Goal: Transaction & Acquisition: Purchase product/service

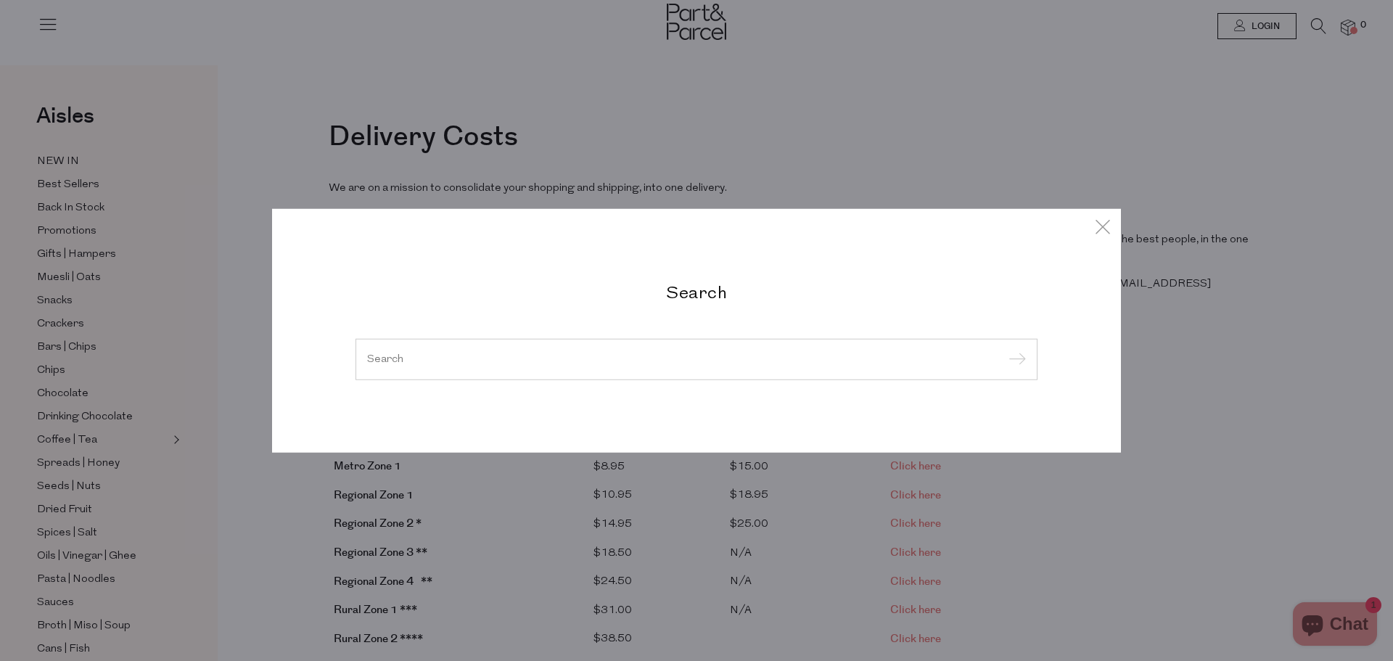
click at [461, 364] on input "search" at bounding box center [696, 358] width 659 height 11
click at [421, 353] on input "search" at bounding box center [696, 358] width 659 height 11
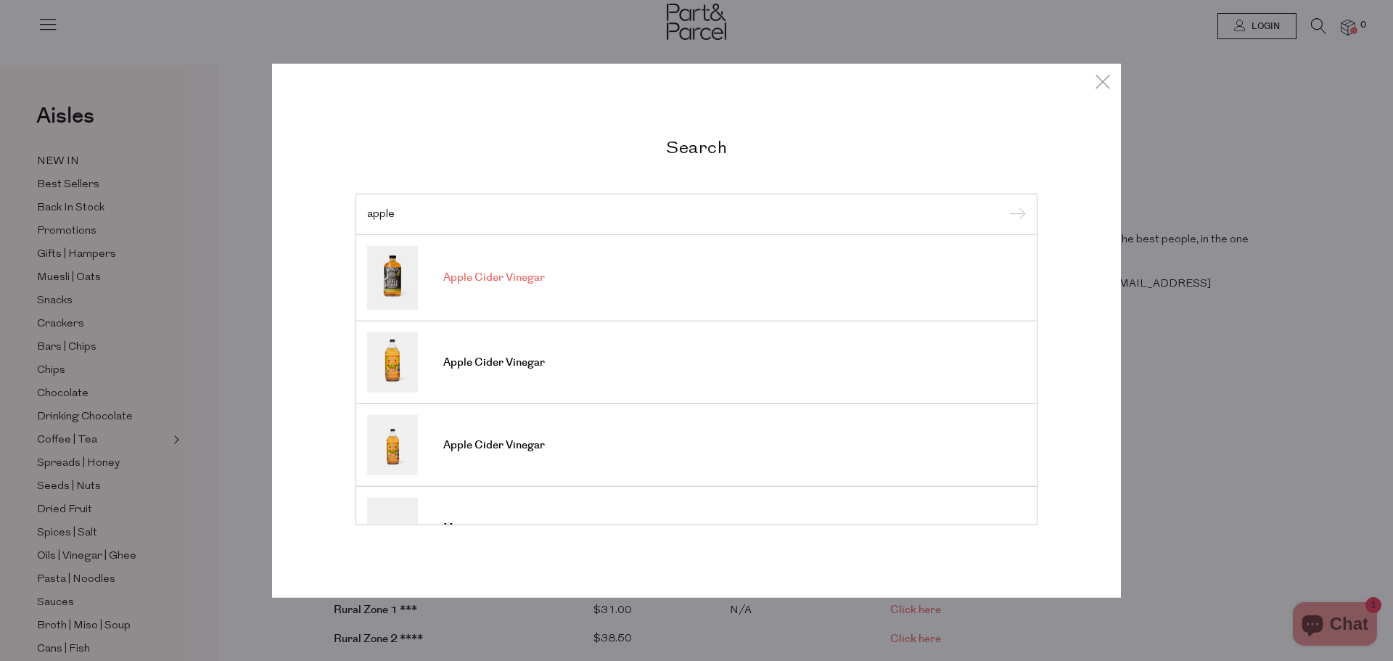
type input "apple"
click at [496, 283] on span "Apple Cider Vinegar" at bounding box center [494, 278] width 102 height 15
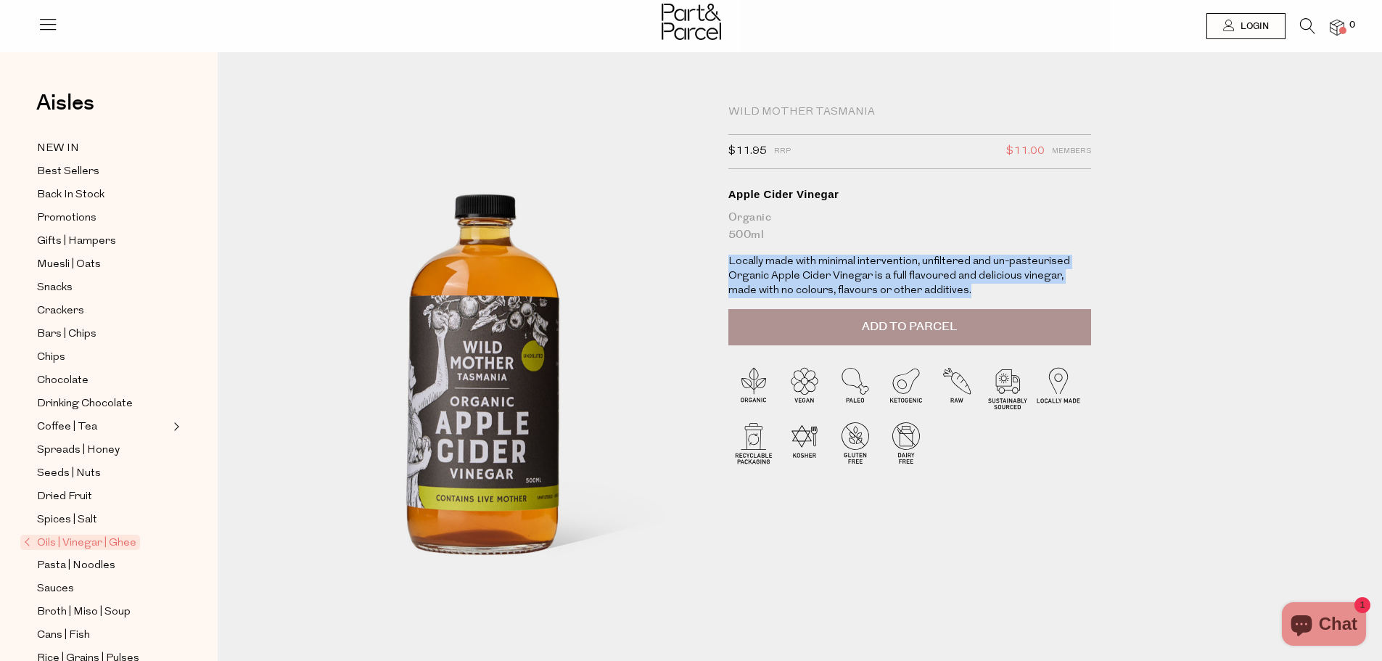
drag, startPoint x: 932, startPoint y: 291, endPoint x: 721, endPoint y: 258, distance: 213.0
click at [721, 258] on div "Wild Mother Tasmania $11.95 RRP $11.00 Members Available: In Stock Apple Cider …" at bounding box center [917, 381] width 399 height 552
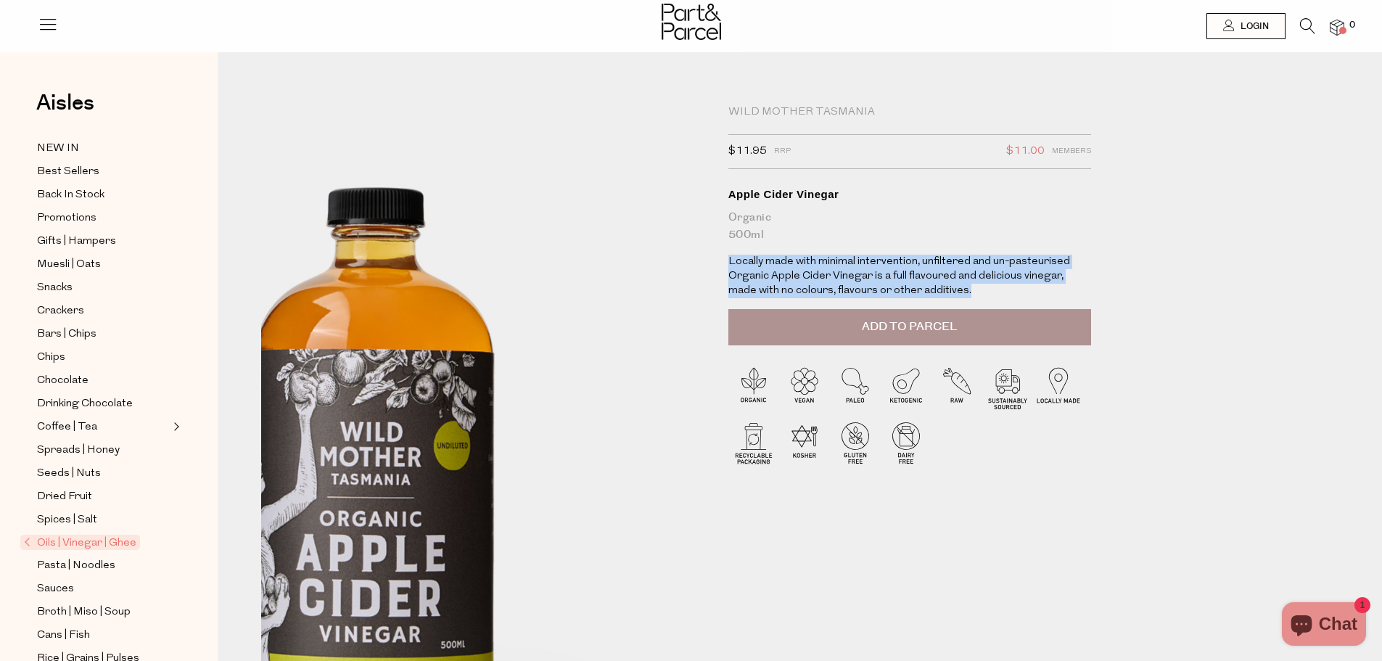
click at [668, 236] on img at bounding box center [373, 498] width 713 height 891
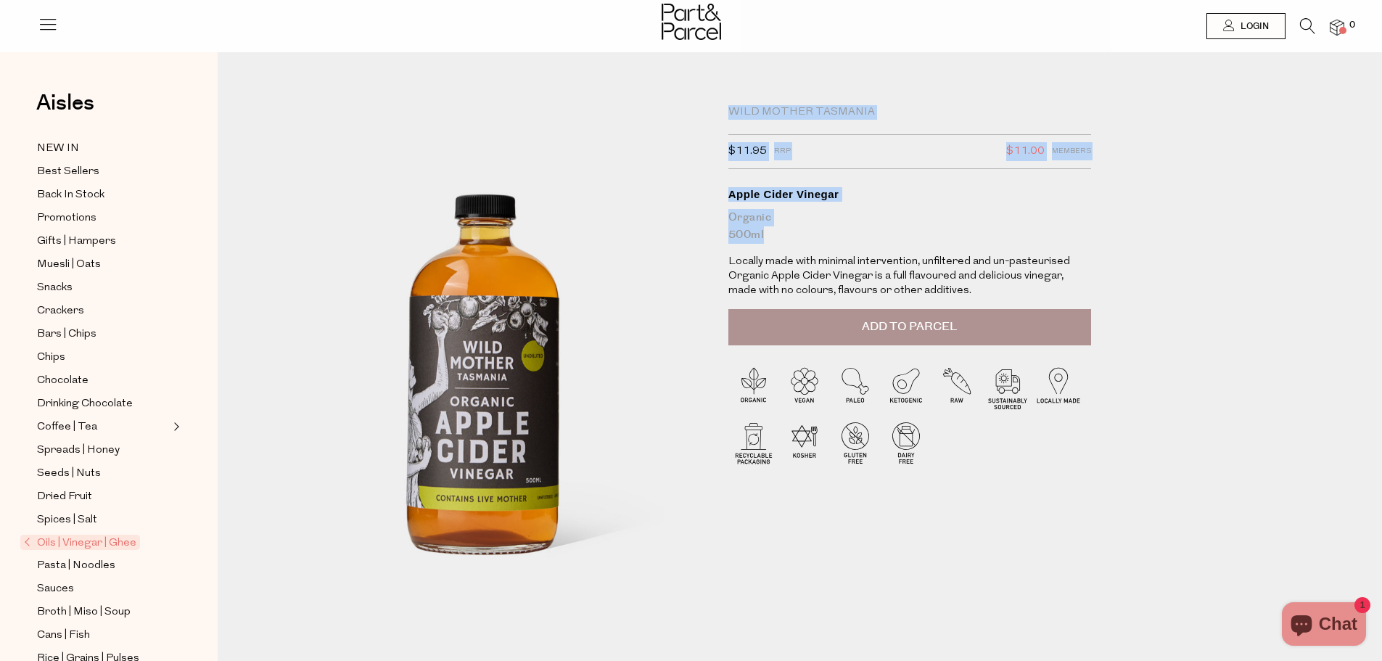
drag, startPoint x: 777, startPoint y: 233, endPoint x: 716, endPoint y: 234, distance: 61.0
click at [716, 234] on div "Wild Mother Tasmania $11.95 RRP $11.00 Members Available: In Stock Apple Cider …" at bounding box center [810, 409] width 1121 height 626
click at [792, 234] on div "Organic 500ml" at bounding box center [910, 226] width 363 height 35
drag, startPoint x: 762, startPoint y: 239, endPoint x: 723, endPoint y: 240, distance: 39.2
click at [723, 240] on div "Wild Mother Tasmania $11.95 RRP $11.00 Members Available: In Stock Apple Cider …" at bounding box center [917, 381] width 399 height 552
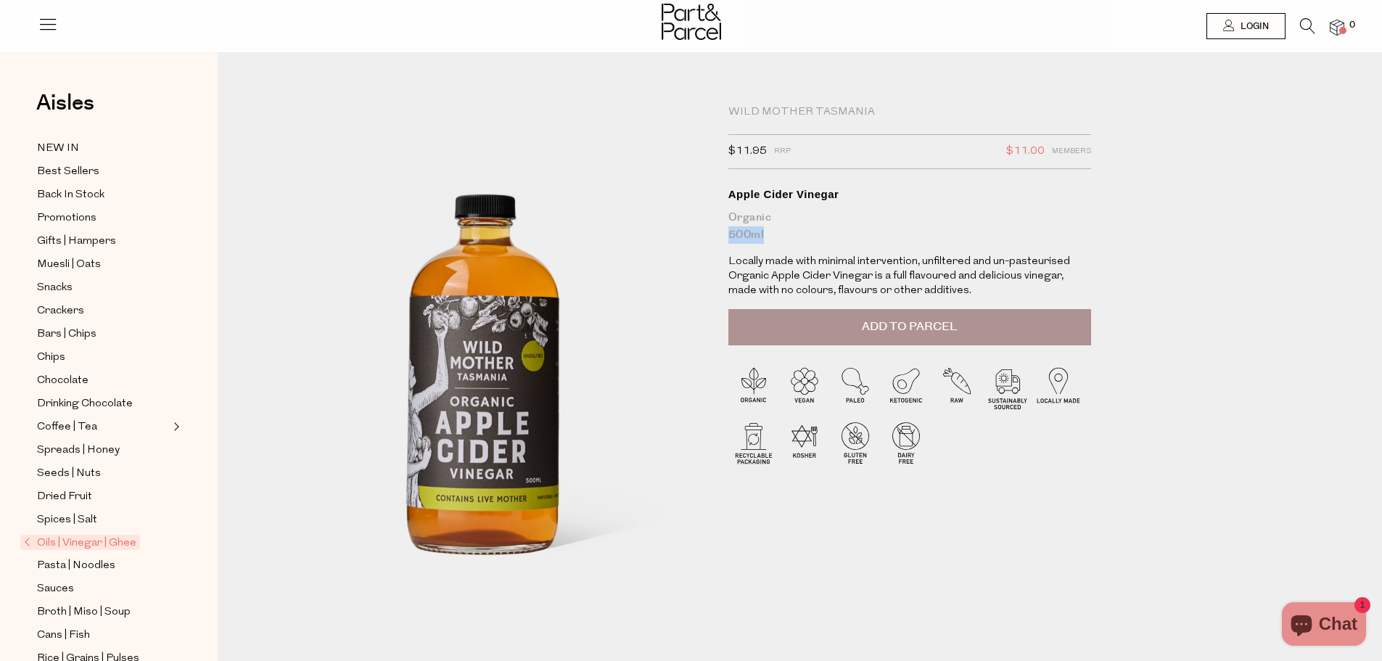
click at [821, 239] on div "Organic 500ml" at bounding box center [910, 226] width 363 height 35
click at [848, 216] on div "Organic 500ml" at bounding box center [910, 226] width 363 height 35
drag, startPoint x: 760, startPoint y: 230, endPoint x: 718, endPoint y: 210, distance: 46.4
click at [718, 210] on div "Wild Mother Tasmania $11.95 RRP $11.00 Members Available: In Stock Apple Cider …" at bounding box center [917, 381] width 399 height 552
click at [790, 222] on div "Organic 500ml" at bounding box center [910, 226] width 363 height 35
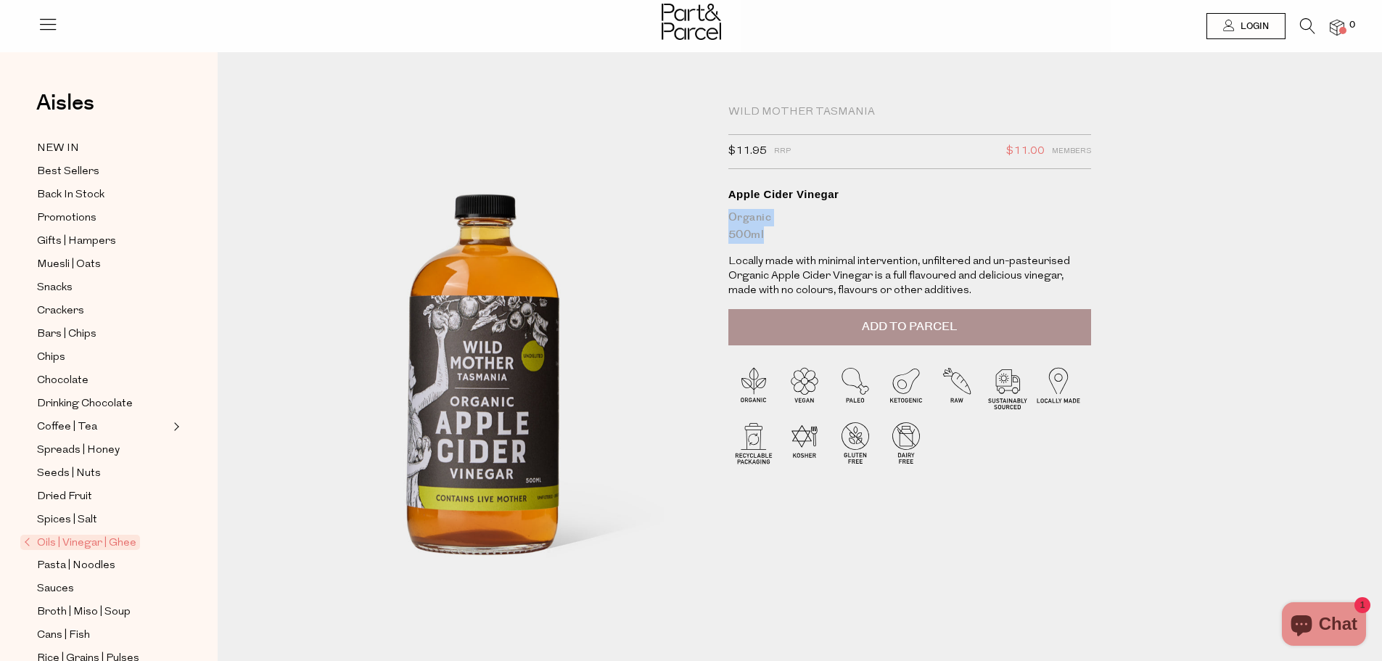
drag, startPoint x: 757, startPoint y: 232, endPoint x: 720, endPoint y: 212, distance: 42.2
click at [720, 212] on div "Wild Mother Tasmania $11.95 RRP $11.00 Members Available: In Stock Apple Cider …" at bounding box center [917, 381] width 399 height 552
click at [787, 224] on div "Organic 500ml" at bounding box center [910, 226] width 363 height 35
